Goal: Find specific page/section: Find specific page/section

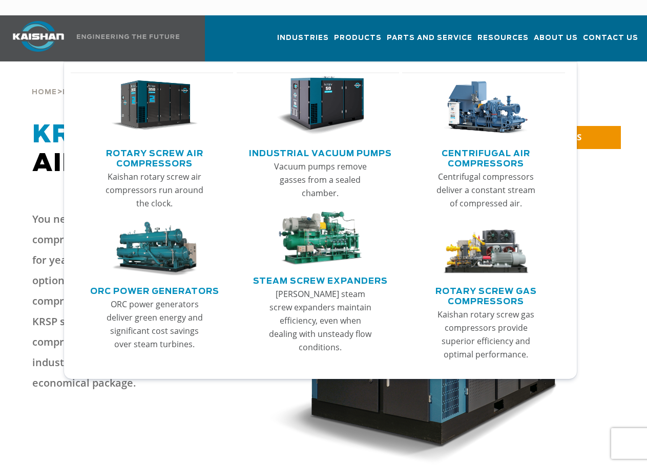
click at [172, 145] on link "Rotary Screw Air Compressors" at bounding box center [154, 158] width 157 height 26
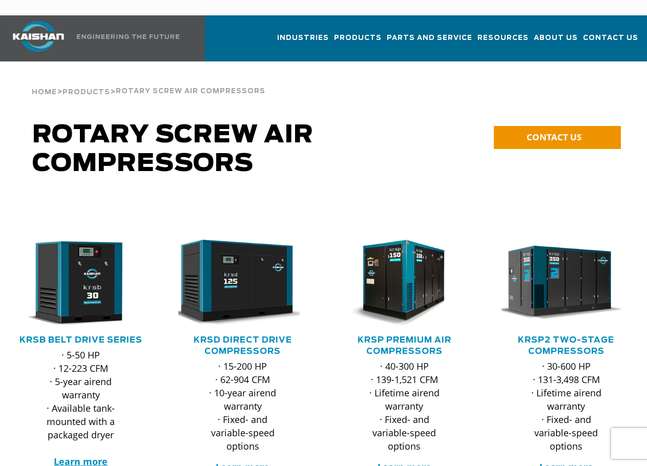
scroll to position [51, 0]
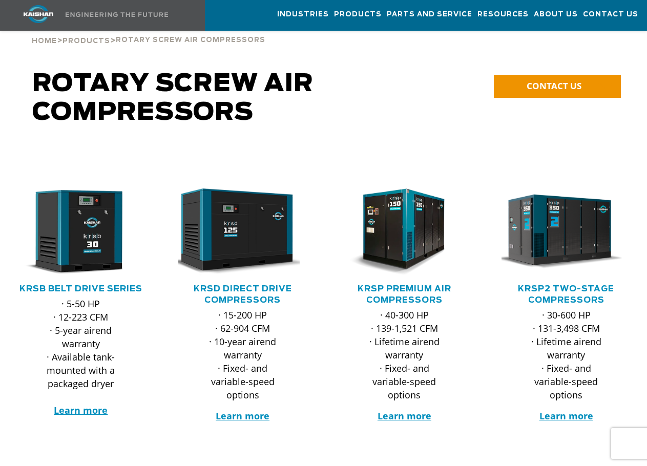
click at [421, 283] on h5 "KRSP Premium Air Compressors" at bounding box center [404, 294] width 141 height 23
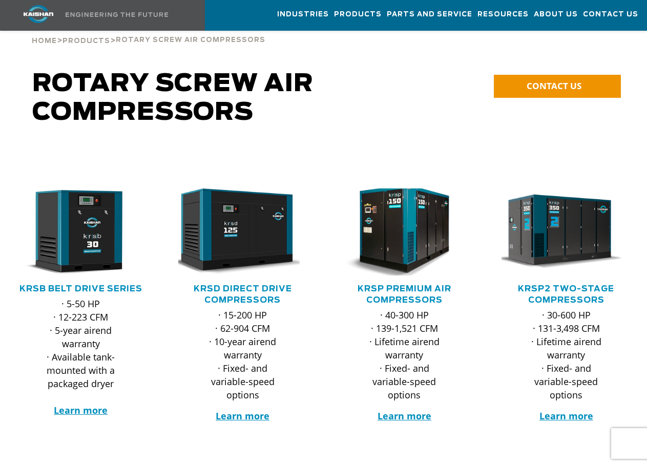
click at [390, 222] on img at bounding box center [397, 233] width 142 height 96
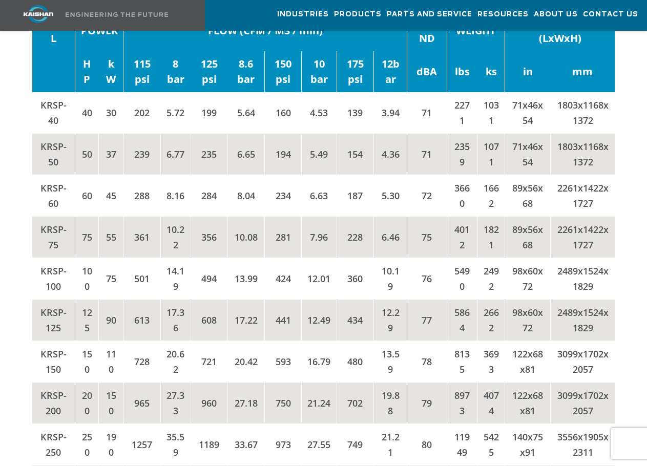
scroll to position [1589, 0]
